Goal: Task Accomplishment & Management: Use online tool/utility

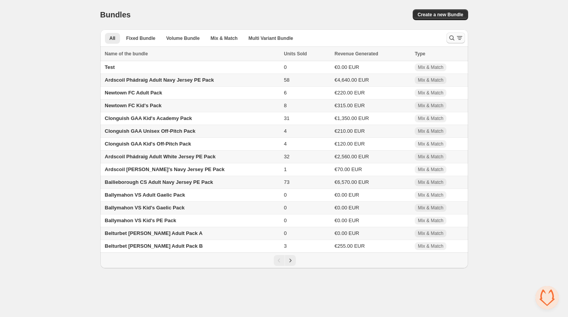
click at [452, 38] on icon "Search and filter results" at bounding box center [452, 38] width 8 height 8
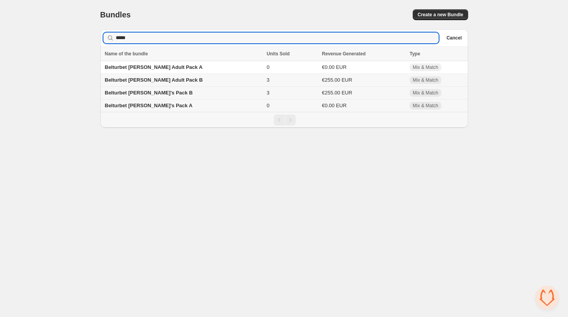
type input "*****"
click at [182, 93] on span "Belturbet Rory O'Moores Kid's Pack B" at bounding box center [149, 93] width 88 height 6
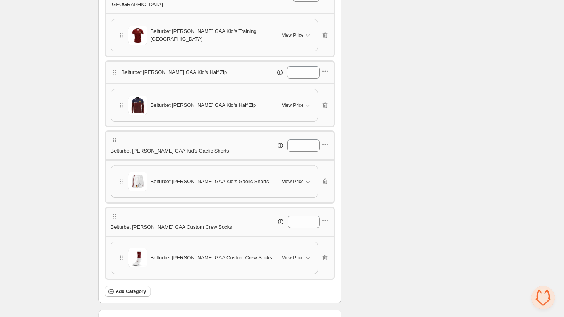
scroll to position [245, 0]
click at [328, 177] on icon "button" at bounding box center [326, 181] width 8 height 8
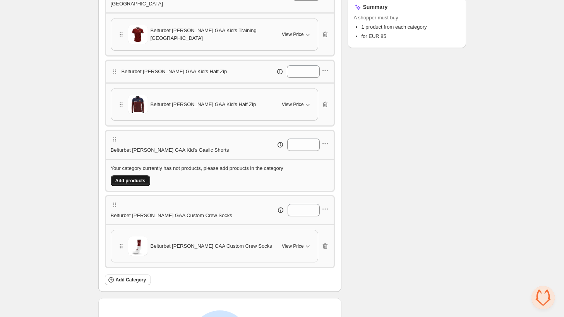
click at [139, 178] on span "Add products" at bounding box center [130, 181] width 30 height 6
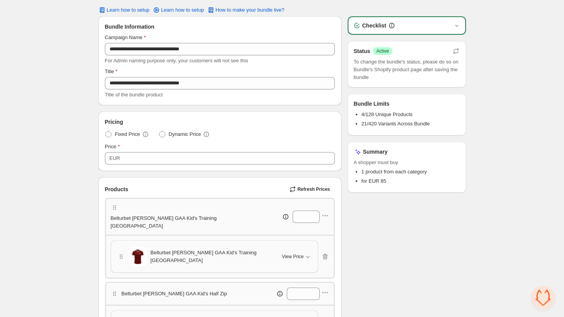
scroll to position [0, 0]
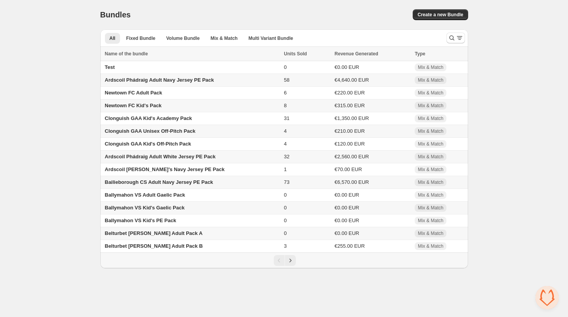
click at [446, 35] on div at bounding box center [456, 37] width 25 height 15
click at [448, 38] on icon "Search and filter results" at bounding box center [452, 38] width 8 height 8
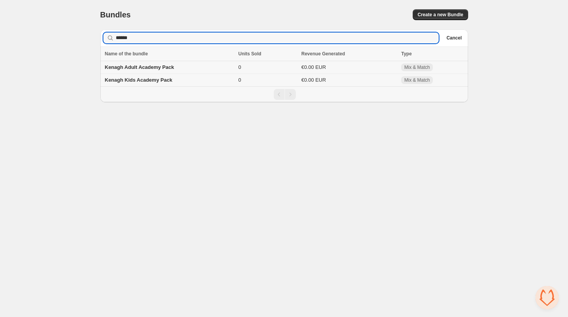
type input "******"
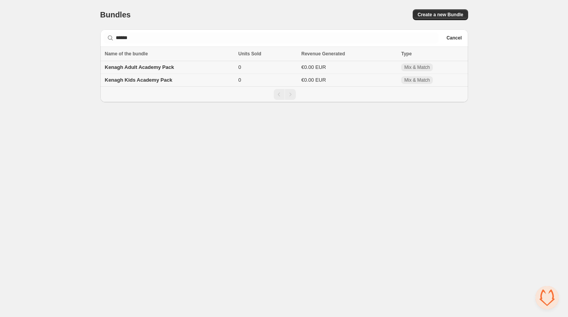
click at [157, 71] on td "Kenagh Adult Academy Pack" at bounding box center [168, 67] width 136 height 13
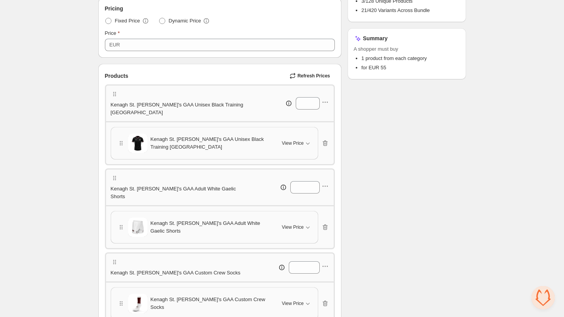
scroll to position [137, 0]
click at [229, 13] on div "Pricing Fixed Price Dynamic Price Price EUR **" at bounding box center [220, 26] width 230 height 46
click at [327, 222] on icon "button" at bounding box center [326, 226] width 8 height 8
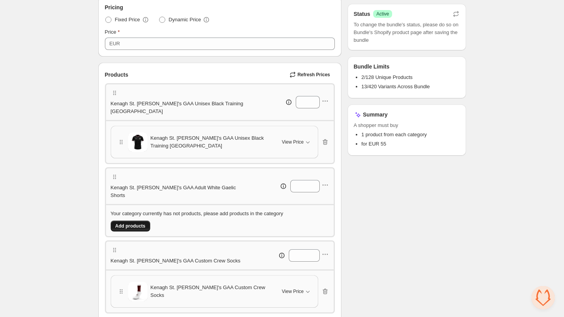
click at [136, 223] on span "Add products" at bounding box center [130, 226] width 30 height 6
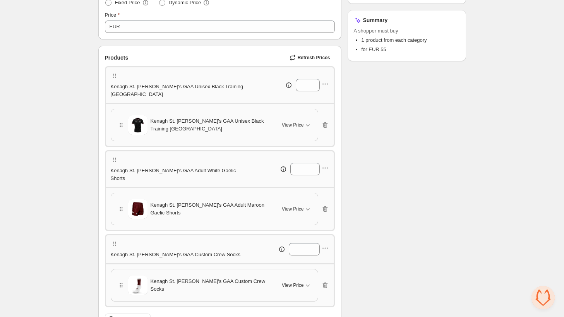
scroll to position [0, 0]
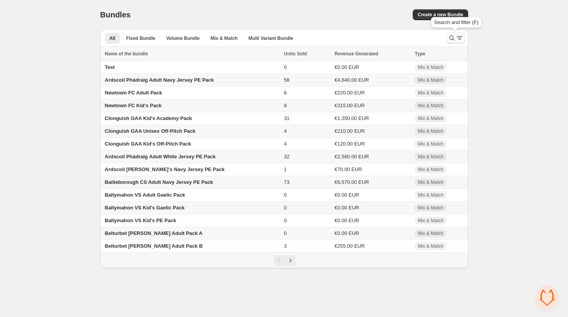
click at [450, 39] on icon "Search and filter results" at bounding box center [452, 38] width 8 height 8
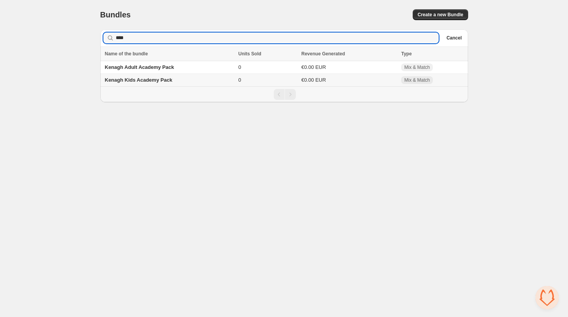
type input "****"
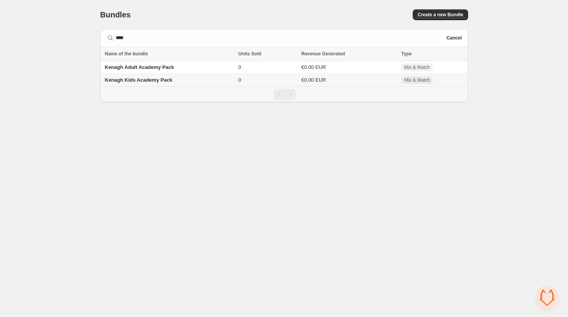
click at [158, 78] on span "Kenagh Kids Academy Pack" at bounding box center [138, 80] width 67 height 6
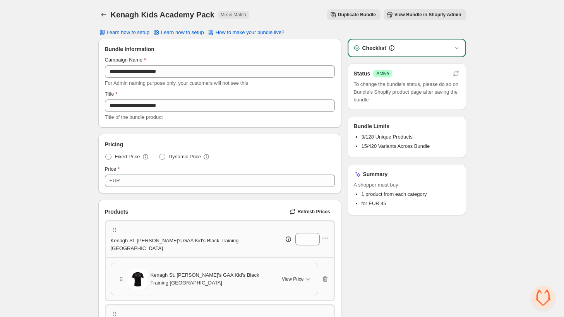
scroll to position [105, 0]
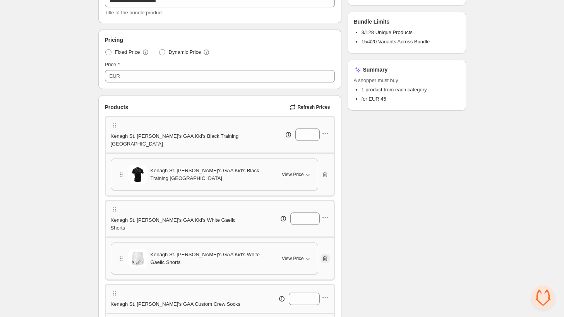
click at [324, 256] on icon "button" at bounding box center [325, 259] width 5 height 6
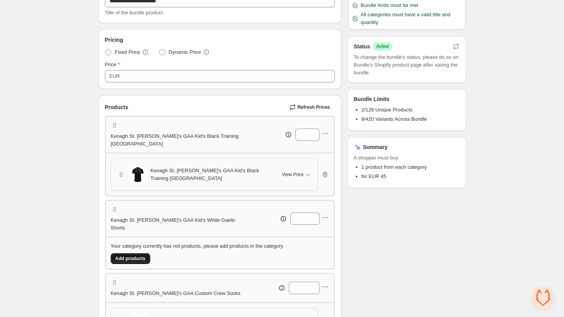
click at [140, 256] on span "Add products" at bounding box center [130, 259] width 30 height 6
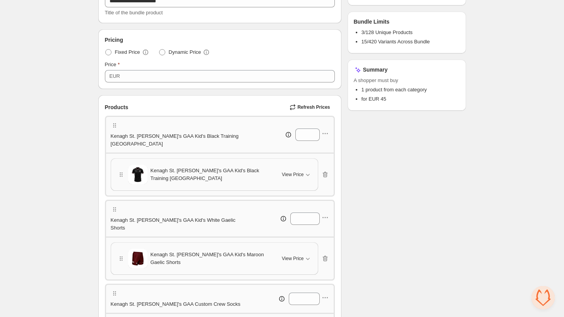
scroll to position [0, 0]
